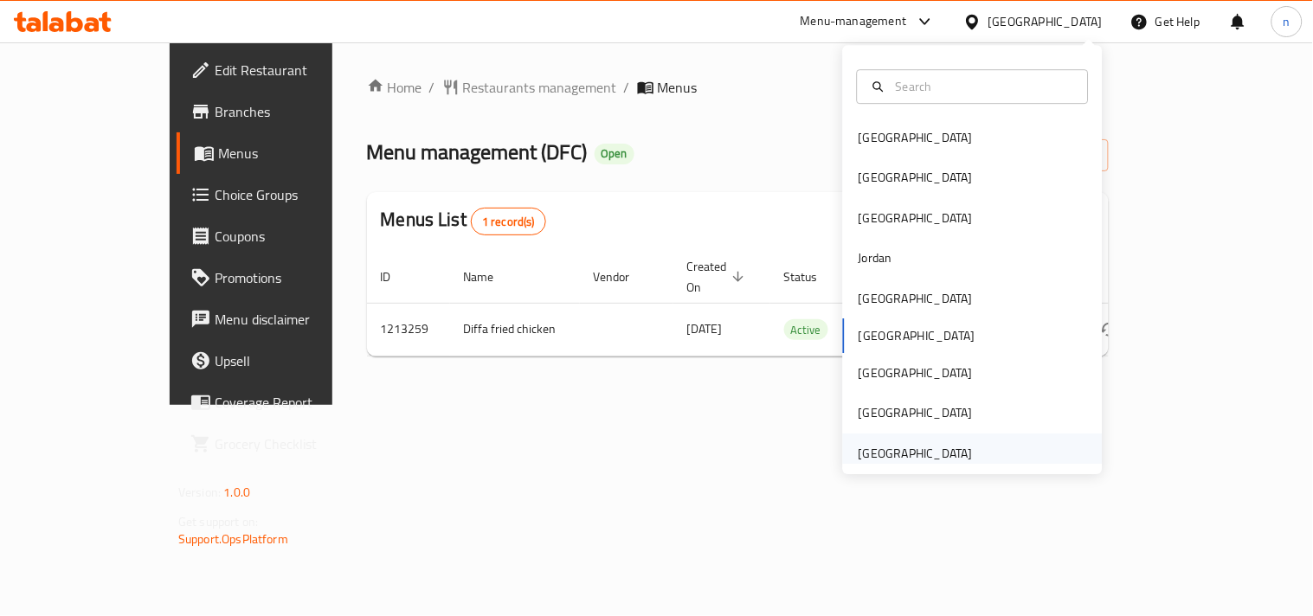
click at [858, 454] on div "[GEOGRAPHIC_DATA]" at bounding box center [915, 453] width 114 height 19
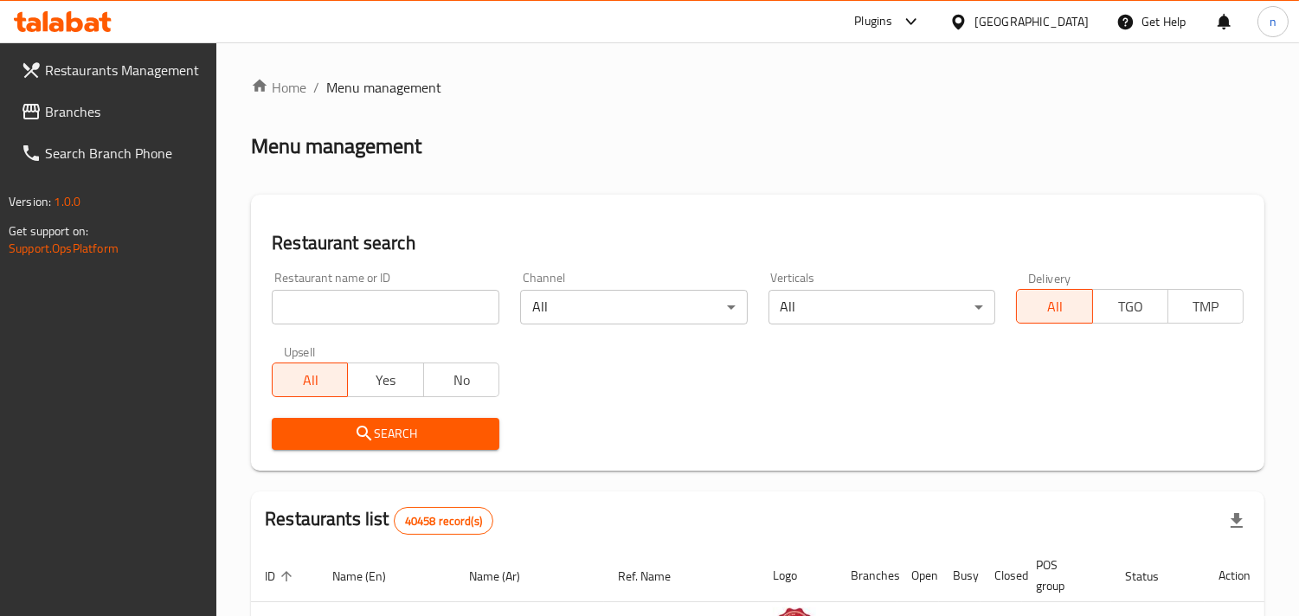
click at [116, 91] on link "Branches" at bounding box center [112, 112] width 210 height 42
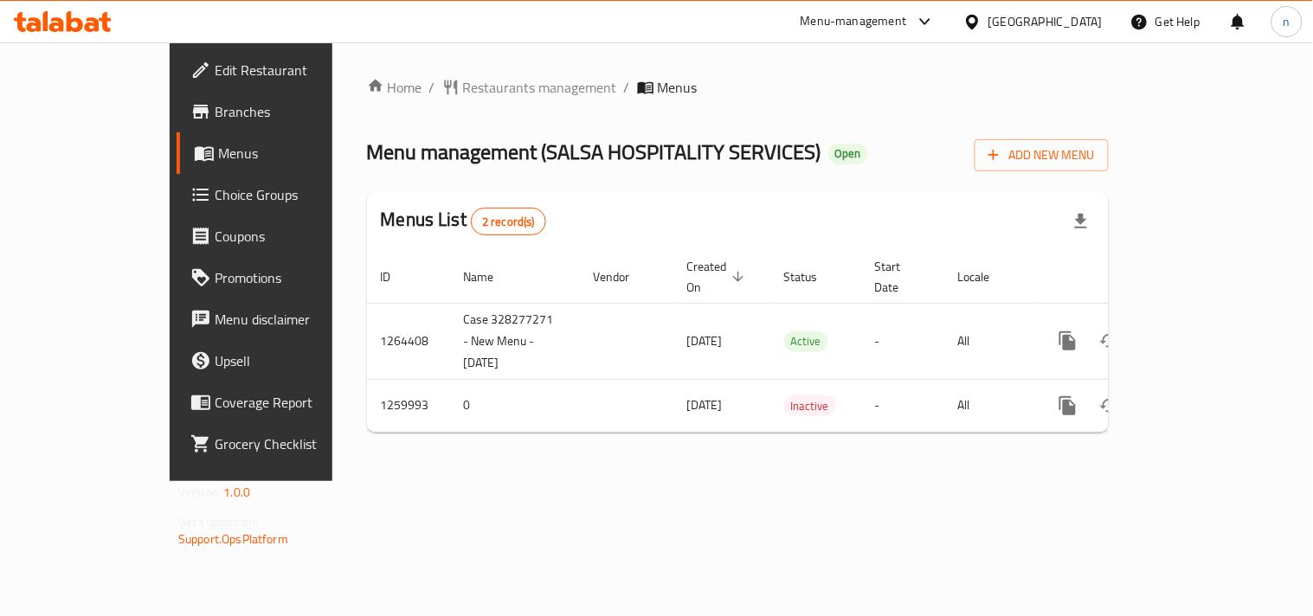
click at [970, 21] on icon at bounding box center [972, 21] width 12 height 15
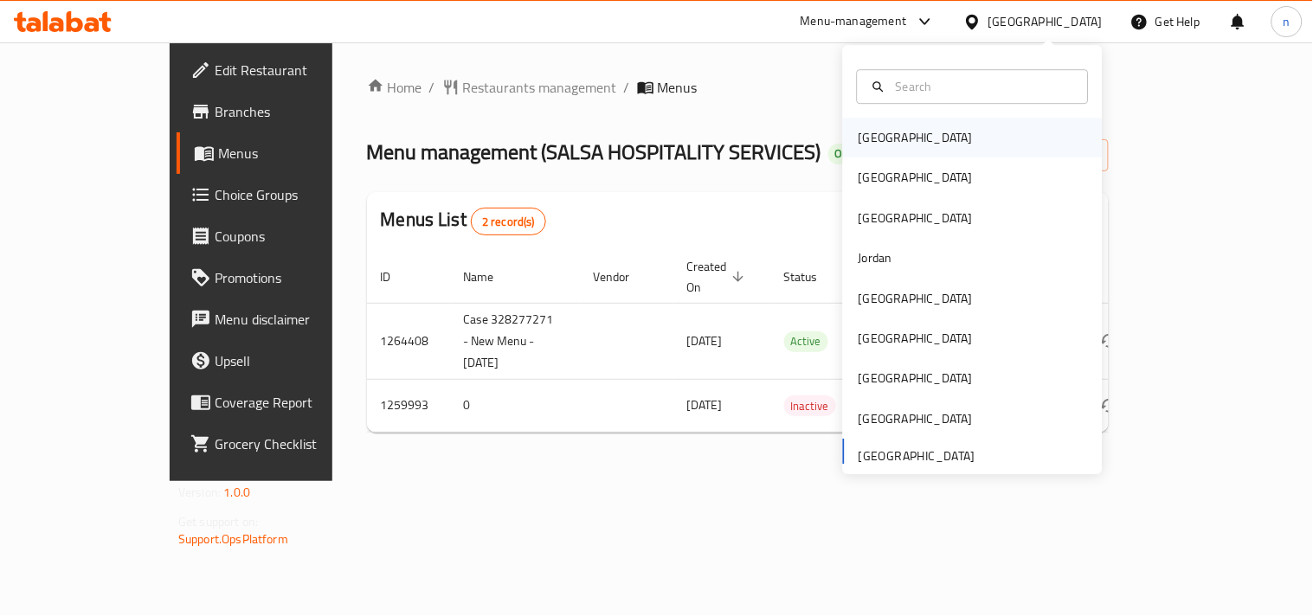
click at [877, 137] on div "[GEOGRAPHIC_DATA]" at bounding box center [915, 137] width 114 height 19
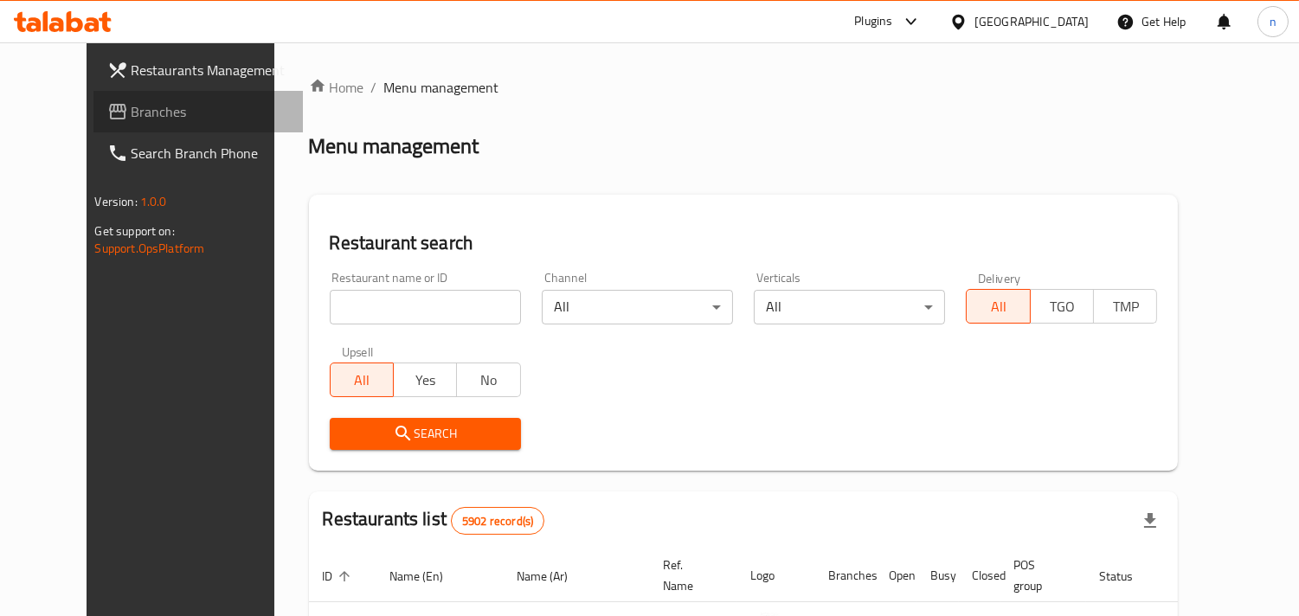
click at [93, 95] on link "Branches" at bounding box center [198, 112] width 210 height 42
